Goal: Task Accomplishment & Management: Use online tool/utility

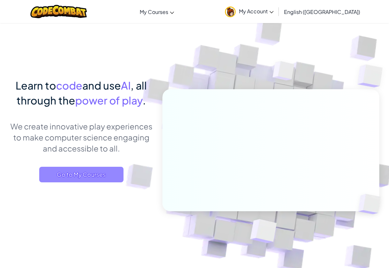
click at [115, 172] on span "Go to My Courses" at bounding box center [81, 175] width 84 height 16
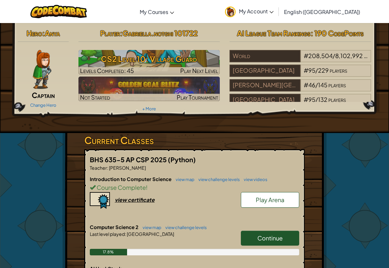
click at [254, 237] on link "Continue" at bounding box center [270, 237] width 58 height 15
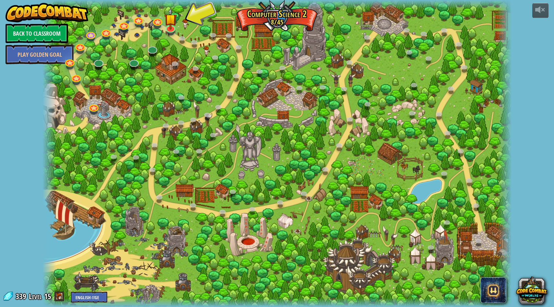
click at [172, 32] on div "8. Picnic Buster Protect the picnickers from patrolling ogres. Play 9. If-strav…" at bounding box center [277, 153] width 470 height 307
click at [171, 32] on div at bounding box center [170, 33] width 7 height 6
click at [172, 28] on link at bounding box center [170, 26] width 13 height 13
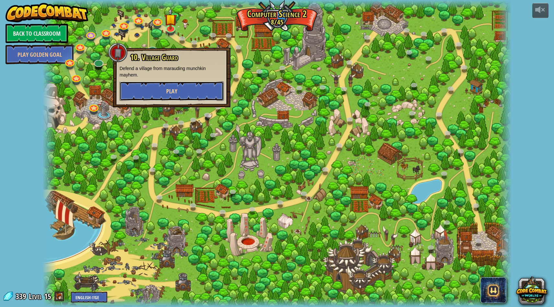
click at [182, 98] on button "Play" at bounding box center [172, 90] width 104 height 19
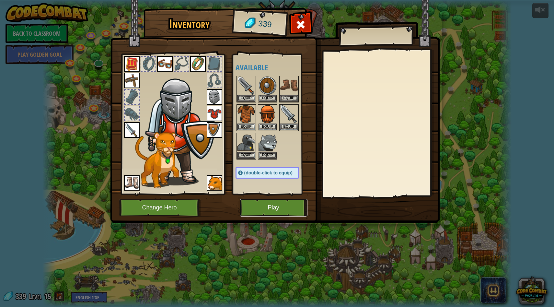
click at [262, 206] on button "Play" at bounding box center [274, 208] width 68 height 18
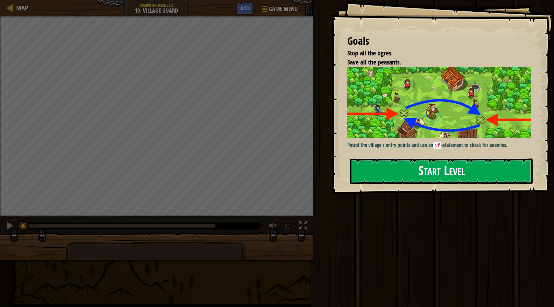
click at [389, 166] on button "Start Level" at bounding box center [441, 172] width 183 height 26
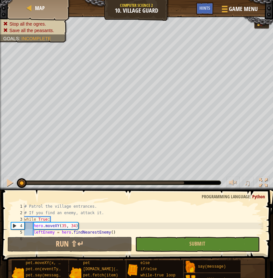
click at [89, 201] on span at bounding box center [138, 216] width 276 height 90
click at [88, 223] on div "# Patrol the village entrances. # If you find an enemy, attack it. while True :…" at bounding box center [143, 225] width 240 height 45
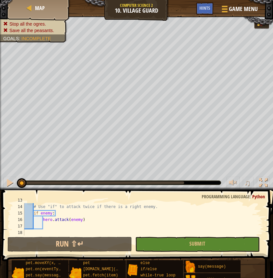
scroll to position [83, 0]
click at [88, 223] on div "# Use "if" to attack twice if there is a right enemy. if enemy : hero . attack …" at bounding box center [143, 220] width 240 height 45
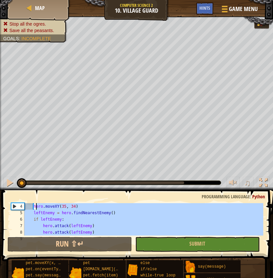
scroll to position [0, 0]
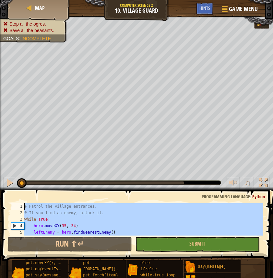
click at [6, 160] on div "Map Computer Science 2 10. Village Guard Game Menu Done Hints 1 ההההההההההההההה…" at bounding box center [136, 139] width 273 height 278
type textarea "# Patrol the village entrances. # If you find an enemy, attack it."
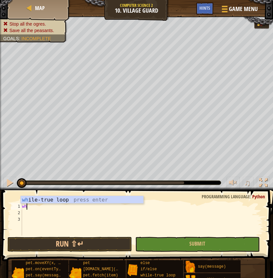
type textarea "whl"
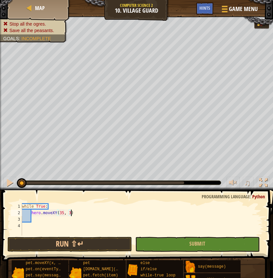
scroll to position [3, 4]
type textarea "hero.moveXY(35, 34)"
type textarea "l"
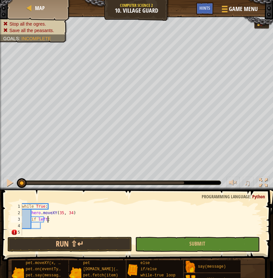
scroll to position [3, 2]
type textarea "if leftenemy:"
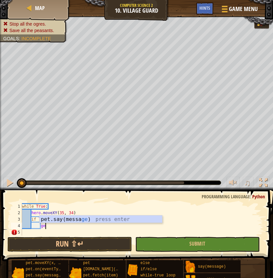
type textarea "g"
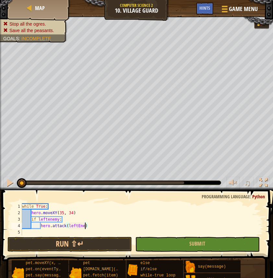
type textarea "hero.attack(leftEnemy)"
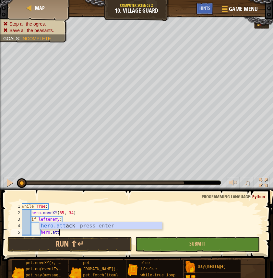
scroll to position [3, 3]
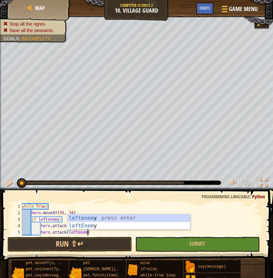
type textarea "hero.attack(leftenemy)"
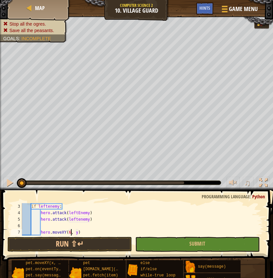
scroll to position [3, 4]
type textarea "hero.moveXY(60, 31)"
type textarea "h"
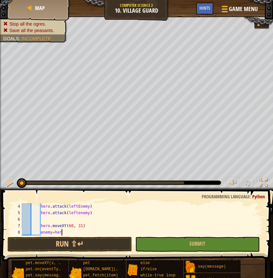
scroll to position [3, 3]
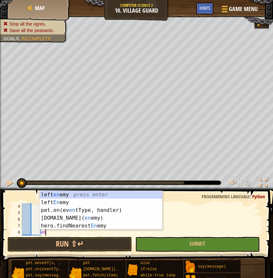
type textarea "e"
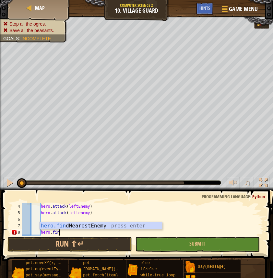
type textarea "hero.find"
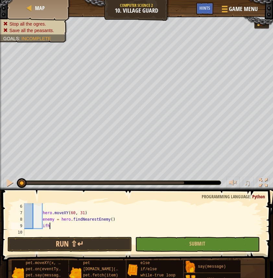
scroll to position [3, 2]
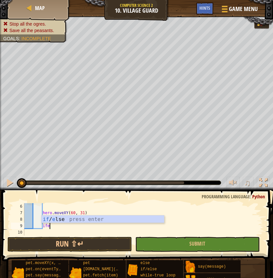
type textarea "if enemy:"
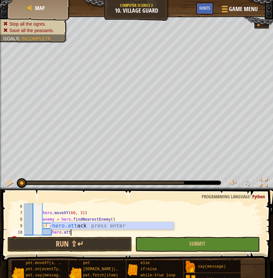
scroll to position [3, 4]
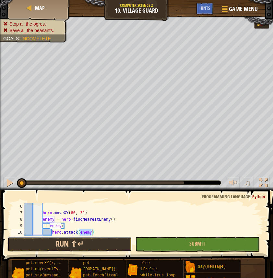
click at [96, 246] on button "Run ⇧↵" at bounding box center [69, 244] width 124 height 15
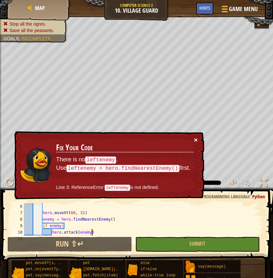
click at [194, 136] on button "×" at bounding box center [196, 139] width 4 height 7
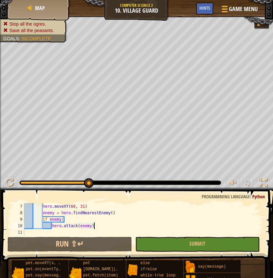
scroll to position [0, 0]
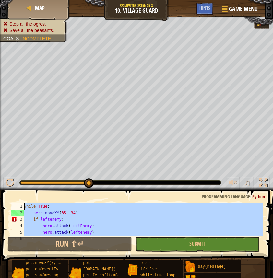
drag, startPoint x: 105, startPoint y: 229, endPoint x: 41, endPoint y: 174, distance: 84.6
click at [41, 174] on div "Map Computer Science 2 10. Village Guard Game Menu Done Hints 1 ההההההההההההההה…" at bounding box center [136, 139] width 273 height 278
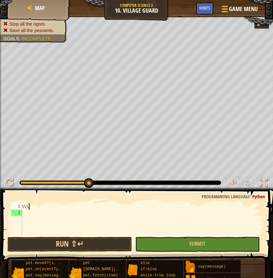
scroll to position [3, 0]
type textarea "\"
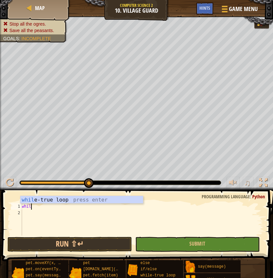
type textarea "while"
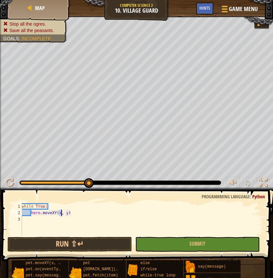
scroll to position [3, 3]
type textarea "hero.moveXY(35, 34)"
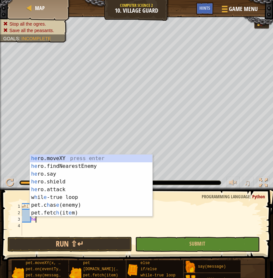
type textarea "h"
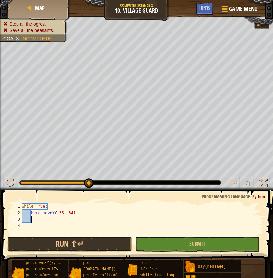
scroll to position [3, 0]
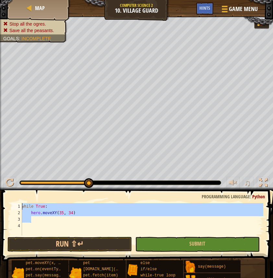
drag, startPoint x: 41, startPoint y: 217, endPoint x: 8, endPoint y: 204, distance: 35.1
click at [8, 205] on div "1 2 3 4 while True : hero . moveXY ( 35 , 34 ) הההההההההההההההההההההההההההההההה…" at bounding box center [136, 239] width 273 height 90
type textarea "while True: hero.moveXY(35, 34)"
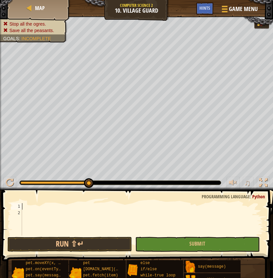
paste textarea "hero.attack(right_enemy)"
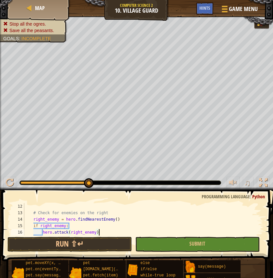
scroll to position [71, 0]
click at [99, 243] on button "Run ⇧↵" at bounding box center [69, 244] width 124 height 15
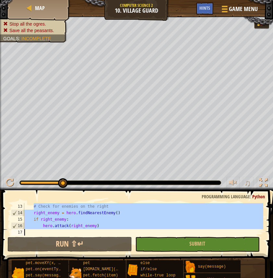
drag, startPoint x: 33, startPoint y: 213, endPoint x: 75, endPoint y: 266, distance: 67.3
click at [75, 266] on div "Hints hero.attack(right_enemy) 13 14 15 16 17 # Check for enemies on the right …" at bounding box center [136, 232] width 273 height 85
type textarea "hero.attack(right_enemy)"
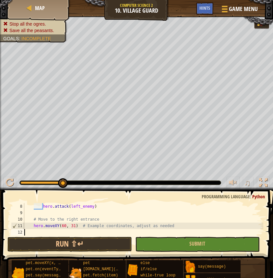
scroll to position [39, 0]
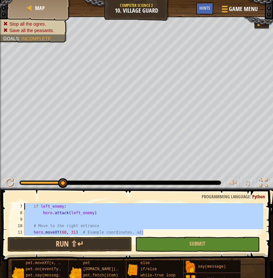
drag, startPoint x: 150, startPoint y: 232, endPoint x: 21, endPoint y: 203, distance: 132.3
click at [21, 203] on div "hero.moveXY(60, 31) # Example coordinates, adj 7 8 9 10 11 12 if left_enemy : h…" at bounding box center [137, 219] width 254 height 32
type textarea "if left_enemy: hero.attack(left_enemy)"
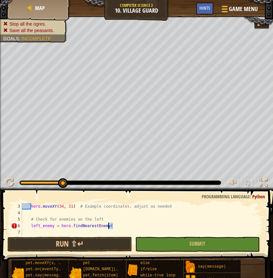
scroll to position [0, 0]
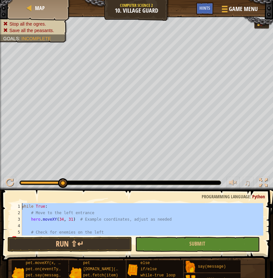
drag, startPoint x: 119, startPoint y: 226, endPoint x: 9, endPoint y: 193, distance: 115.0
click at [9, 194] on div "left_enemy = hero.findNearestEnemy( 1 2 3 4 5 6 while True : # Move to the left…" at bounding box center [136, 239] width 273 height 90
type textarea "while True: # Move to the left entrance"
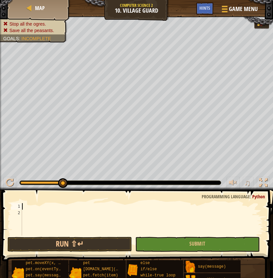
paste textarea "hero.attack(right_enemy)"
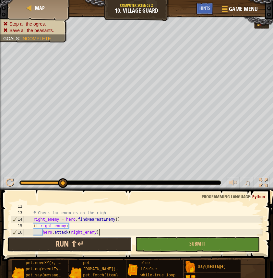
click at [100, 243] on button "Run ⇧↵" at bounding box center [69, 244] width 124 height 15
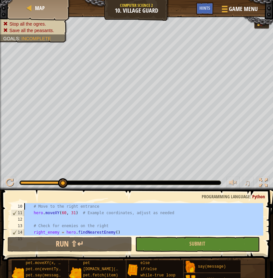
scroll to position [0, 0]
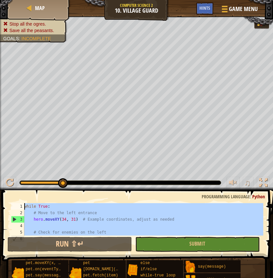
drag, startPoint x: 101, startPoint y: 233, endPoint x: -8, endPoint y: 157, distance: 133.9
click at [0, 0] on html "Map Computer Science 2 10. Village Guard Game Menu Done Hints 1 ההההההההההההההה…" at bounding box center [136, 0] width 273 height 0
type textarea "while True: # Move to the left entrance"
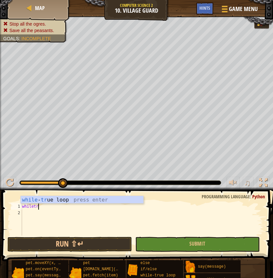
type textarea "whiletru"
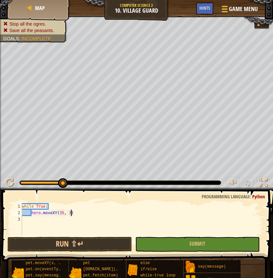
scroll to position [3, 4]
type textarea "hero.moveXY(35, 34)"
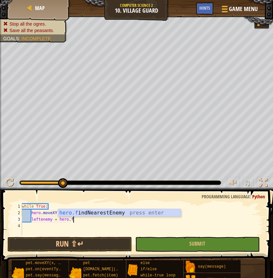
type textarea "leftenemy = hero.find"
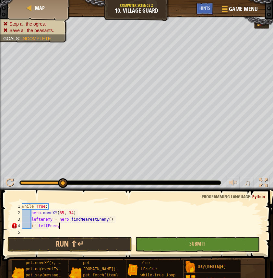
scroll to position [3, 3]
type textarea "if leftEnemy:"
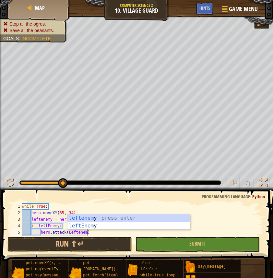
scroll to position [3, 5]
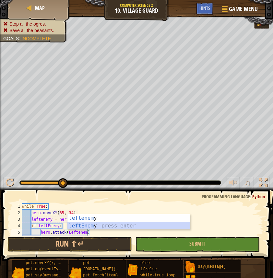
type textarea "hero.attack(leftEnemy)"
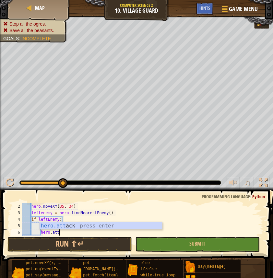
scroll to position [3, 3]
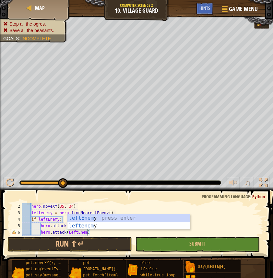
type textarea "hero.attack(LeftEnemy)"
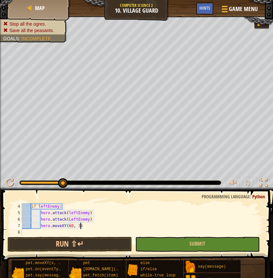
scroll to position [3, 5]
type textarea "hero.moveXY(60, 31)"
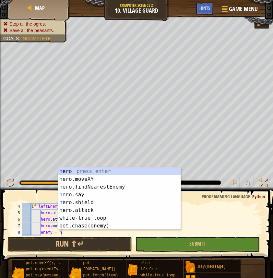
scroll to position [3, 4]
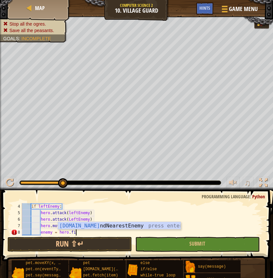
type textarea "enemy = hero.find"
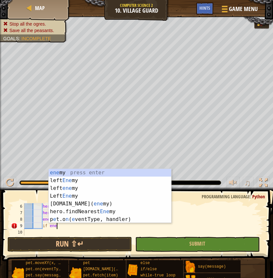
scroll to position [3, 2]
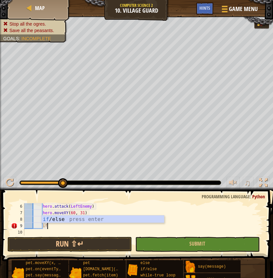
type textarea "i"
type textarea "if enemy:"
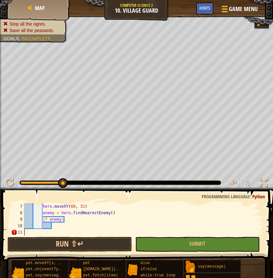
scroll to position [39, 0]
type textarea "if enemy:"
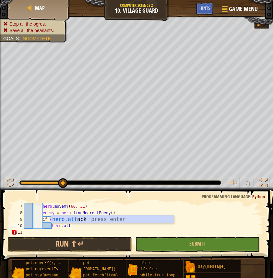
scroll to position [3, 4]
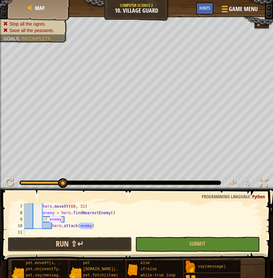
click at [109, 247] on button "Run ⇧↵" at bounding box center [69, 244] width 124 height 15
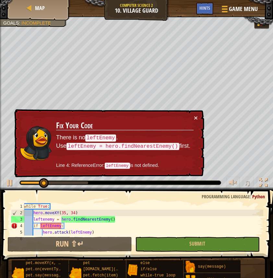
scroll to position [3, 0]
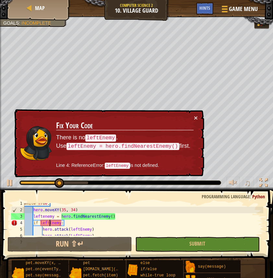
click at [50, 226] on div "while True : hero . moveXY ( 35 , 34 ) leftenemy = hero . findNearestEnemy ( ) …" at bounding box center [143, 222] width 241 height 45
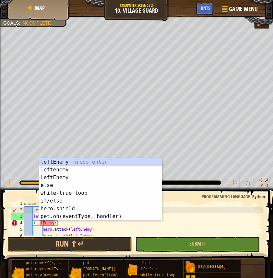
scroll to position [3, 2]
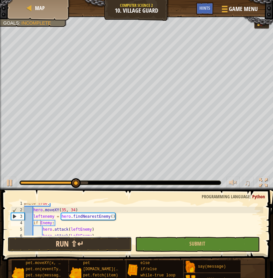
click at [56, 239] on button "Run ⇧↵" at bounding box center [69, 244] width 124 height 15
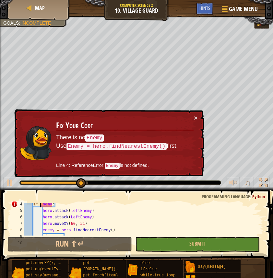
scroll to position [21, 0]
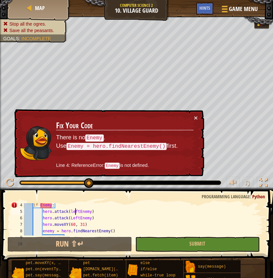
click at [77, 212] on div "if Enemy : hero . attack ( leftEnemy ) hero . attack ( LeftEnemy ) hero . moveX…" at bounding box center [143, 224] width 241 height 45
click at [80, 212] on div "if Enemy : hero . attack ( leftEnemy ) hero . attack ( LeftEnemy ) hero . moveX…" at bounding box center [143, 224] width 241 height 45
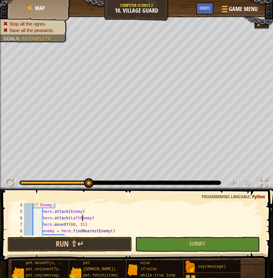
click at [81, 220] on div "if Enemy : hero . attack ( Enemy ) hero . attack ( LeftEnemy ) hero . moveXY ( …" at bounding box center [143, 224] width 241 height 45
click at [79, 219] on div "if Enemy : hero . attack ( Enemy ) hero . attack ( LeftEnemy ) hero . moveXY ( …" at bounding box center [143, 224] width 241 height 45
click at [80, 219] on div "if Enemy : hero . attack ( Enemy ) hero . attack ( LeftEnemy ) hero . moveXY ( …" at bounding box center [143, 224] width 241 height 45
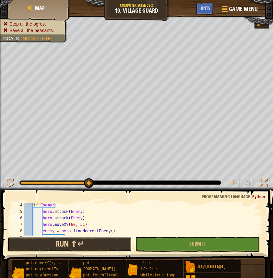
click at [72, 240] on button "Run ⇧↵" at bounding box center [69, 244] width 124 height 15
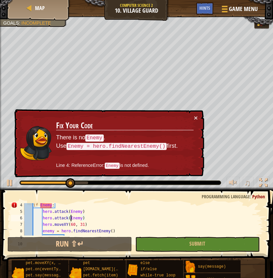
click at [43, 205] on div "if Enemy : hero . attack ( Enemy ) hero . attack ( Enemy ) hero . moveXY ( 60 ,…" at bounding box center [143, 224] width 241 height 45
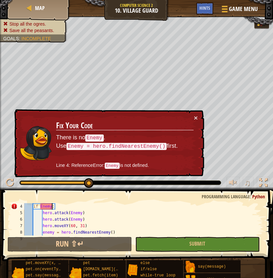
click at [52, 207] on div "if Enemy : hero . attack ( Enemy ) hero . attack ( Enemy ) hero . moveXY ( 60 ,…" at bounding box center [143, 225] width 241 height 45
click at [39, 209] on div "if Enemy : hero . attack ( Enemy ) hero . attack ( Enemy ) hero . moveXY ( 60 ,…" at bounding box center [143, 225] width 241 height 45
click at [41, 207] on div "if Enemy : hero . attack ( Enemy ) hero . attack ( Enemy ) hero . moveXY ( 60 ,…" at bounding box center [143, 225] width 241 height 45
click at [52, 206] on div "if Enemy : hero . attack ( Enemy ) hero . attack ( Enemy ) hero . moveXY ( 60 ,…" at bounding box center [143, 225] width 241 height 45
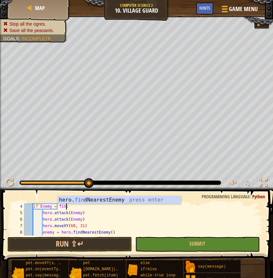
scroll to position [3, 4]
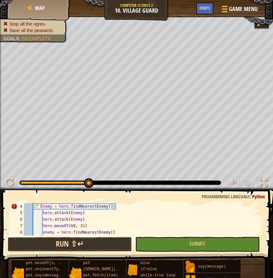
click at [85, 245] on button "Run ⇧↵" at bounding box center [69, 244] width 124 height 15
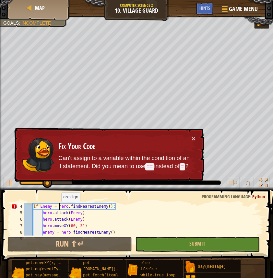
click at [58, 209] on div "if Enemy = hero . findNearestEnemy ( ) : hero . attack ( Enemy ) hero . attack …" at bounding box center [143, 225] width 241 height 45
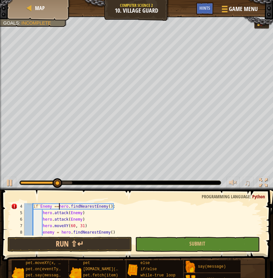
scroll to position [3, 3]
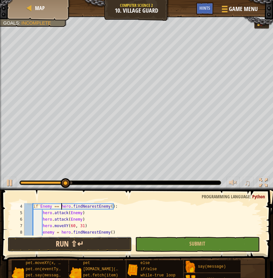
click at [70, 243] on button "Run ⇧↵" at bounding box center [69, 244] width 124 height 15
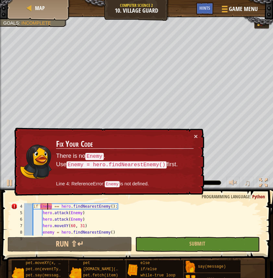
click at [49, 207] on div "if Enemy == hero . findNearestEnemy ( ) : hero . attack ( Enemy ) hero . attack…" at bounding box center [143, 225] width 241 height 45
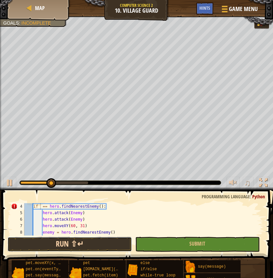
click at [42, 246] on button "Run ⇧↵" at bounding box center [69, 244] width 124 height 15
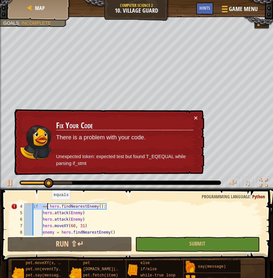
drag, startPoint x: 33, startPoint y: 205, endPoint x: 47, endPoint y: 206, distance: 14.6
click at [47, 206] on div "if == hero . findNearestEnemy ( ) : hero . attack ( Enemy ) hero . attack ( Ene…" at bounding box center [143, 225] width 241 height 45
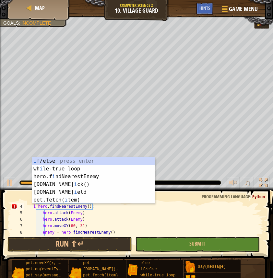
scroll to position [3, 1]
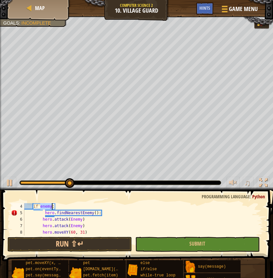
click at [48, 220] on div "if enemy : hero . findNearestEnemy ( ) : hero . attack ( Enemy ) hero . attack …" at bounding box center [143, 225] width 241 height 45
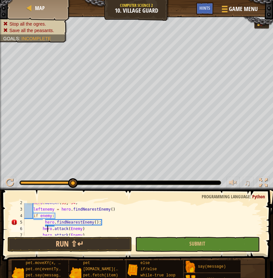
scroll to position [20, 0]
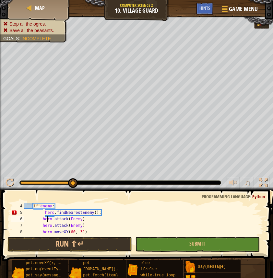
click at [32, 211] on div "if enemy : hero . findNearestEnemy ( ) : hero . attack ( Enemy ) hero . attack …" at bounding box center [143, 225] width 241 height 45
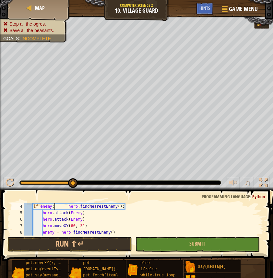
scroll to position [19, 0]
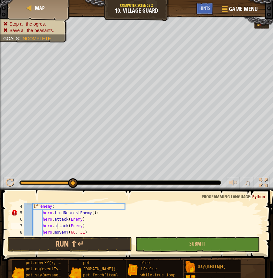
click at [56, 223] on div "if enemy : hero . findNearestEnemy ( ) : hero . attack ( Enemy ) hero . attack …" at bounding box center [143, 225] width 241 height 45
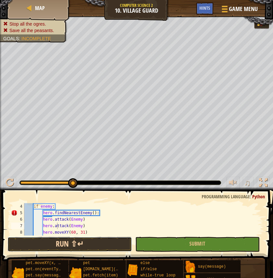
click at [64, 246] on button "Run ⇧↵" at bounding box center [69, 244] width 124 height 15
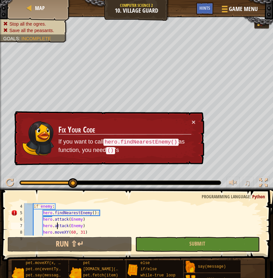
click at [48, 214] on div "if enemy : hero . findNearestEnemy ( ) : hero . attack ( Enemy ) hero . attack …" at bounding box center [143, 225] width 240 height 45
click at [44, 214] on div "if enemy : hero . findNearestEnemy ( ) : hero . attack ( Enemy ) hero . attack …" at bounding box center [143, 225] width 240 height 45
click at [96, 215] on div "if enemy : hero . findNearestEnemy ( ) : hero . attack ( Enemy ) hero . attack …" at bounding box center [143, 225] width 240 height 45
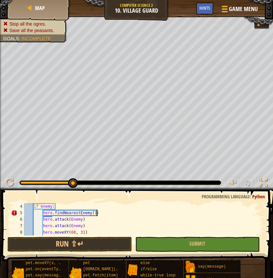
scroll to position [3, 6]
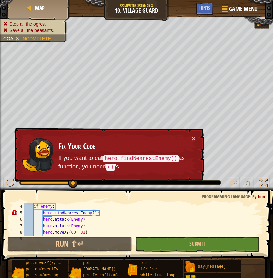
click at [106, 214] on div "if enemy : hero . findNearestEnemy ( ) : hero . attack ( Enemy ) hero . attack …" at bounding box center [143, 225] width 240 height 45
click at [106, 215] on div "if enemy : hero . findNearestEnemy ( ) : hero . attack ( Enemy ) hero . attack …" at bounding box center [143, 225] width 240 height 45
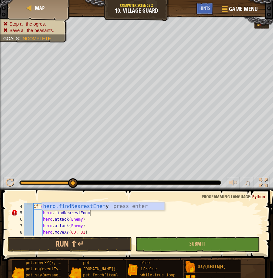
type textarea "hero.findNearestEne"
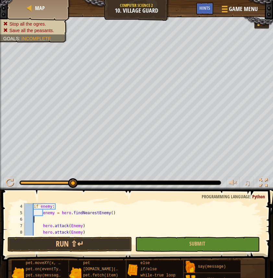
scroll to position [3, 0]
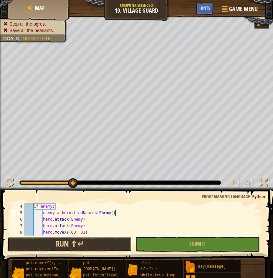
click at [96, 249] on button "Run ⇧↵" at bounding box center [69, 244] width 124 height 15
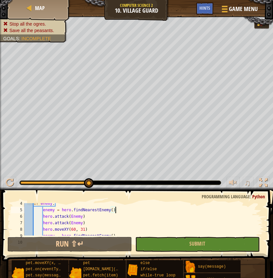
scroll to position [26, 0]
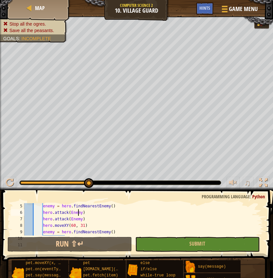
click at [79, 215] on div "enemy = hero . findNearestEnemy ( ) hero . attack ( Enemy ) hero . attack ( Ene…" at bounding box center [143, 225] width 240 height 45
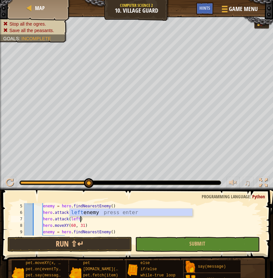
scroll to position [3, 5]
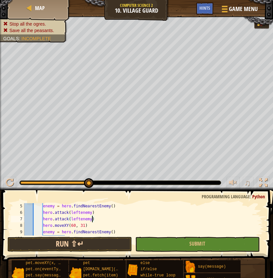
type textarea "hero.attack(leftenemy)"
click at [78, 243] on button "Run ⇧↵" at bounding box center [69, 244] width 124 height 15
